Goal: Task Accomplishment & Management: Use online tool/utility

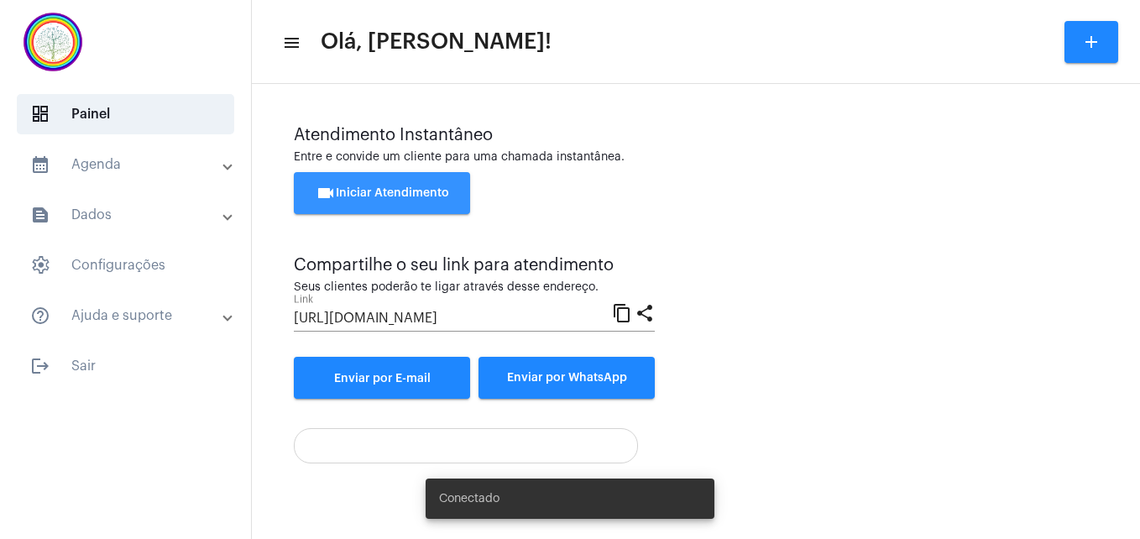
click at [399, 195] on span "videocam Iniciar Atendimento" at bounding box center [383, 193] width 134 height 12
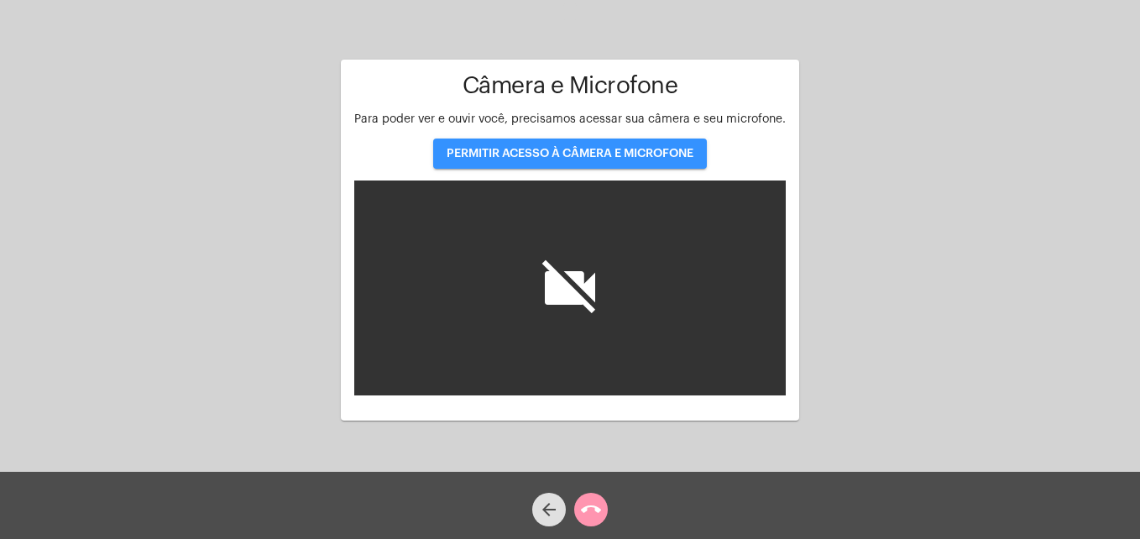
click at [573, 153] on span "PERMITIR ACESSO À CÂMERA E MICROFONE" at bounding box center [570, 154] width 247 height 12
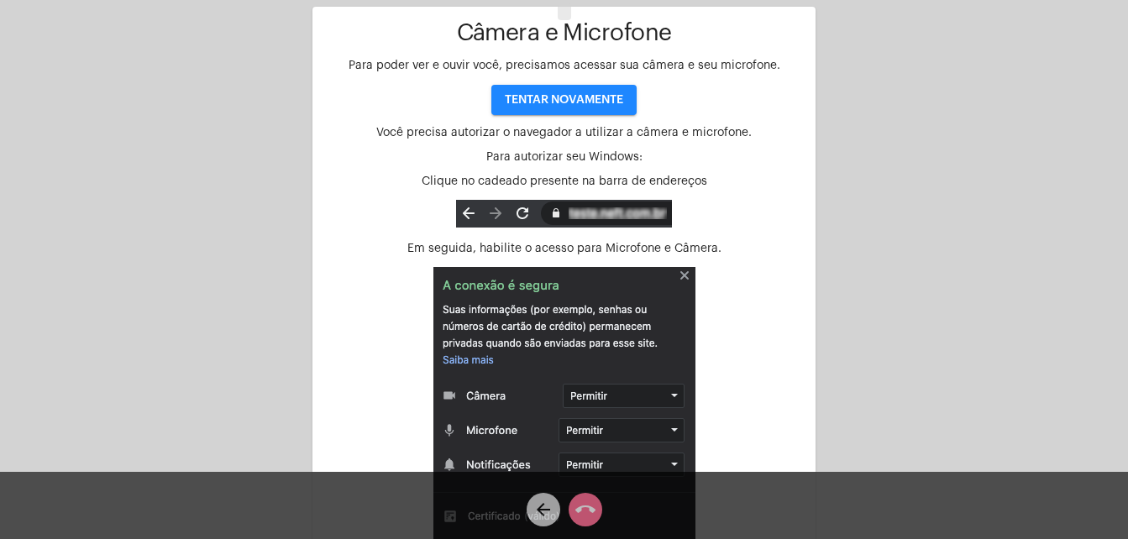
click at [681, 275] on img at bounding box center [564, 436] width 262 height 338
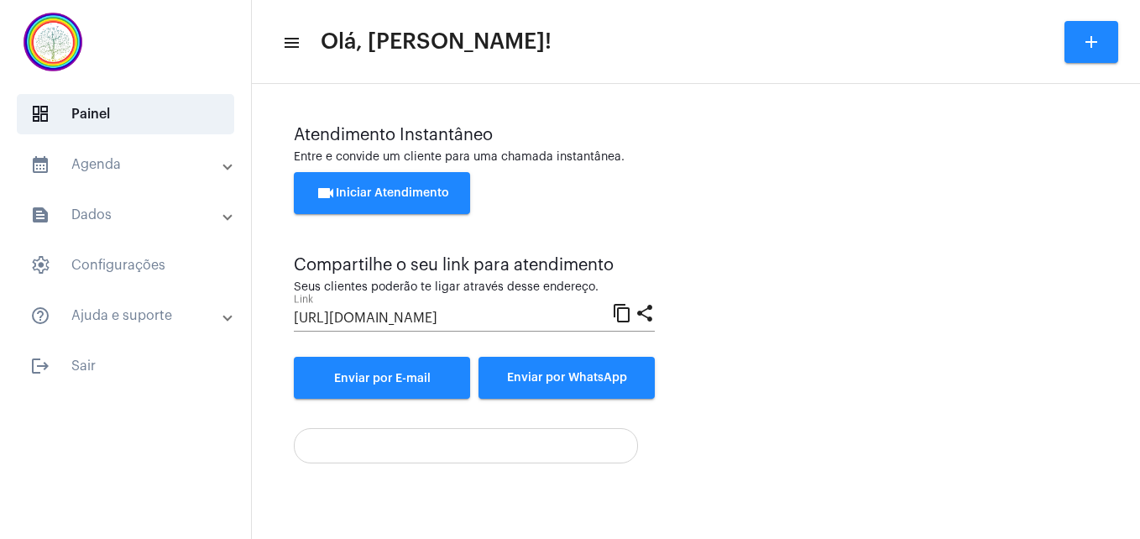
click at [390, 192] on span "videocam Iniciar Atendimento" at bounding box center [383, 193] width 134 height 12
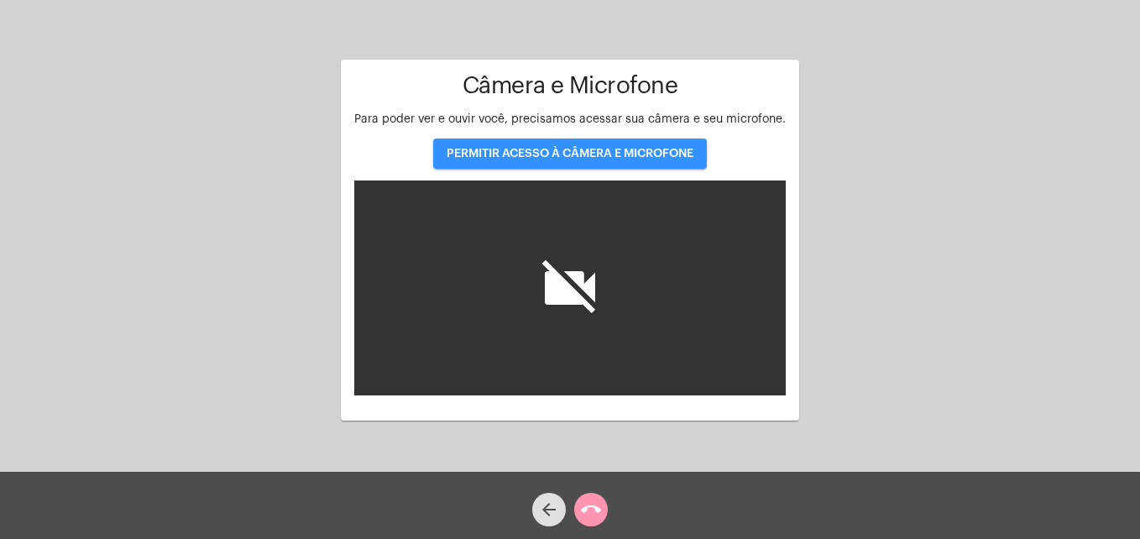
click at [552, 150] on span "PERMITIR ACESSO À CÂMERA E MICROFONE" at bounding box center [570, 154] width 247 height 12
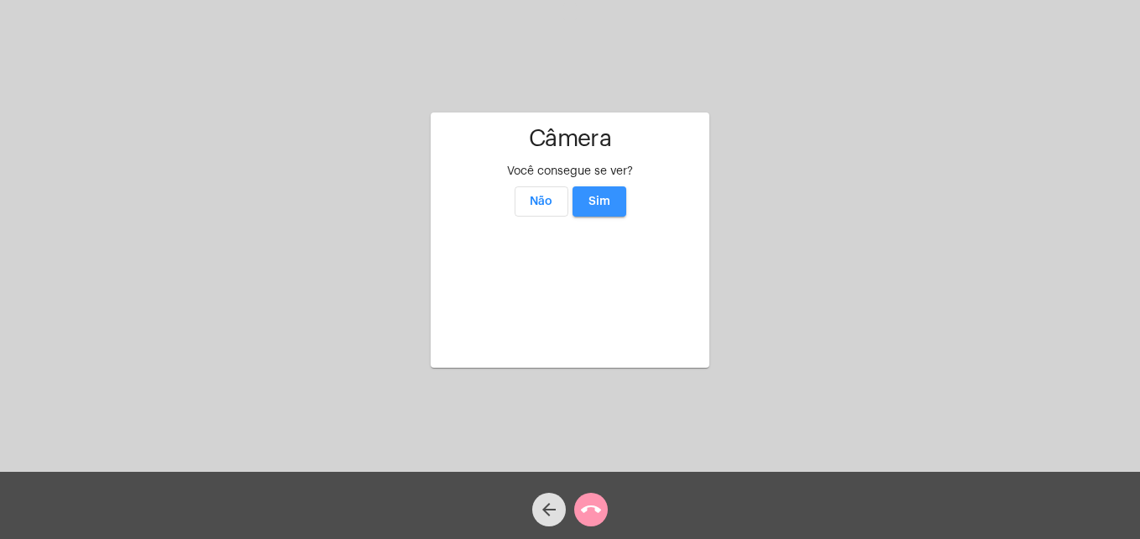
click at [610, 196] on span "Sim" at bounding box center [600, 202] width 22 height 12
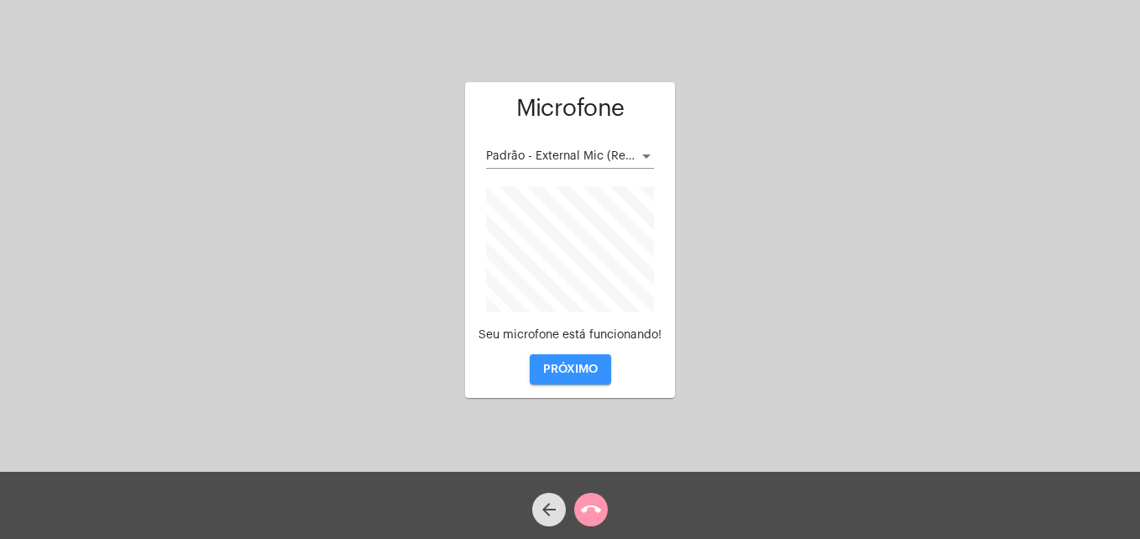
click at [563, 369] on span "PRÓXIMO" at bounding box center [570, 370] width 55 height 12
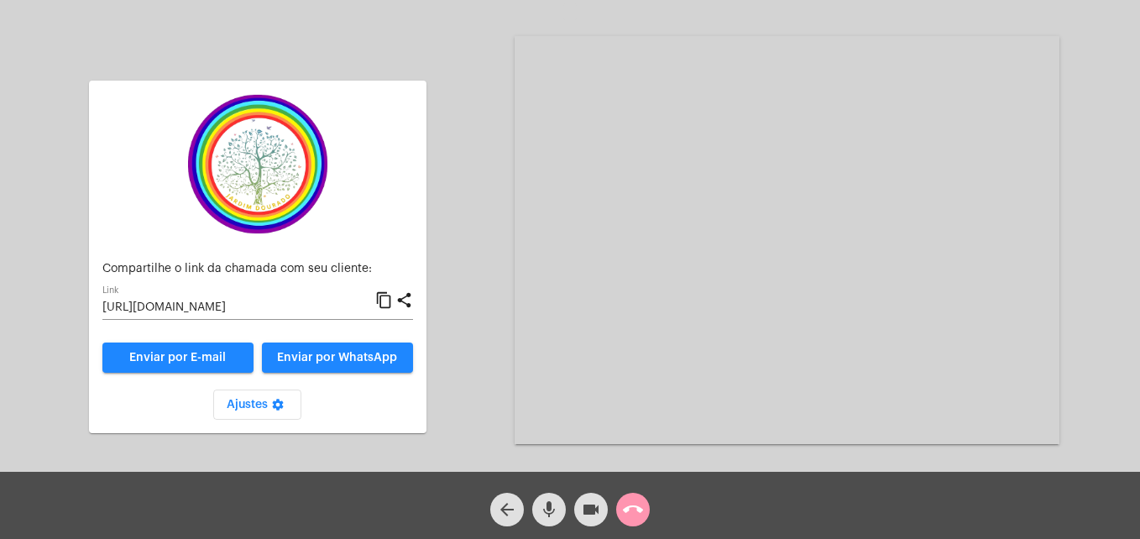
click at [386, 302] on mat-icon "content_copy" at bounding box center [384, 301] width 18 height 20
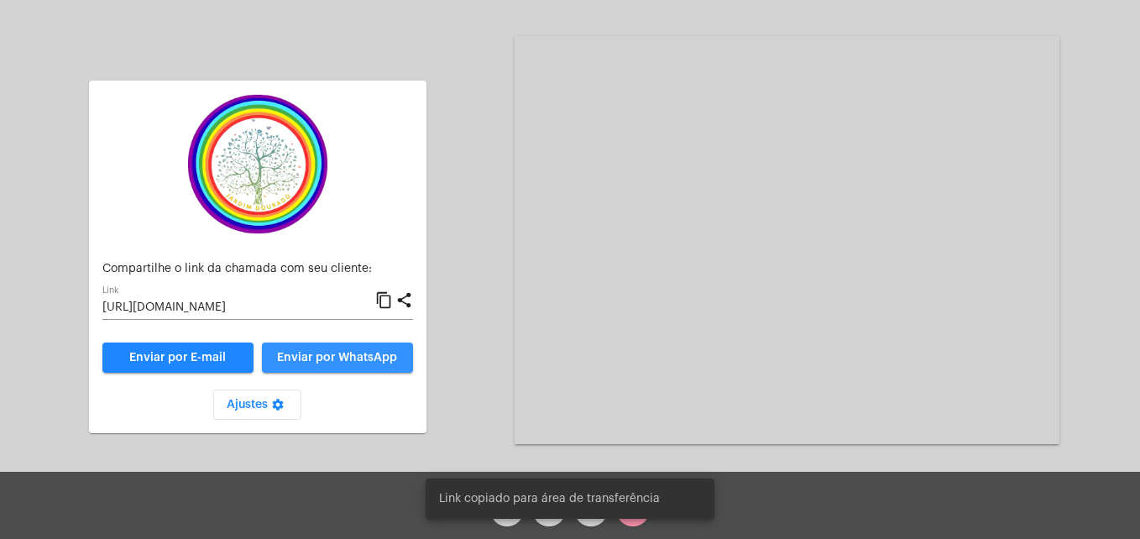
click at [359, 356] on span "Enviar por WhatsApp" at bounding box center [337, 358] width 120 height 12
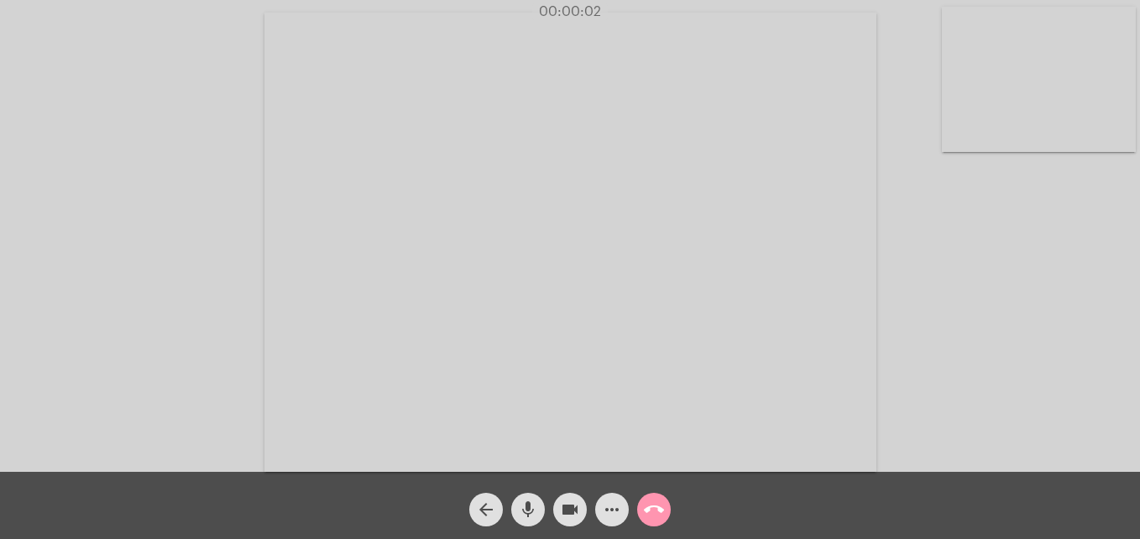
click at [954, 141] on video at bounding box center [1039, 79] width 194 height 145
click at [474, 437] on video at bounding box center [722, 240] width 612 height 459
